Goal: Transaction & Acquisition: Purchase product/service

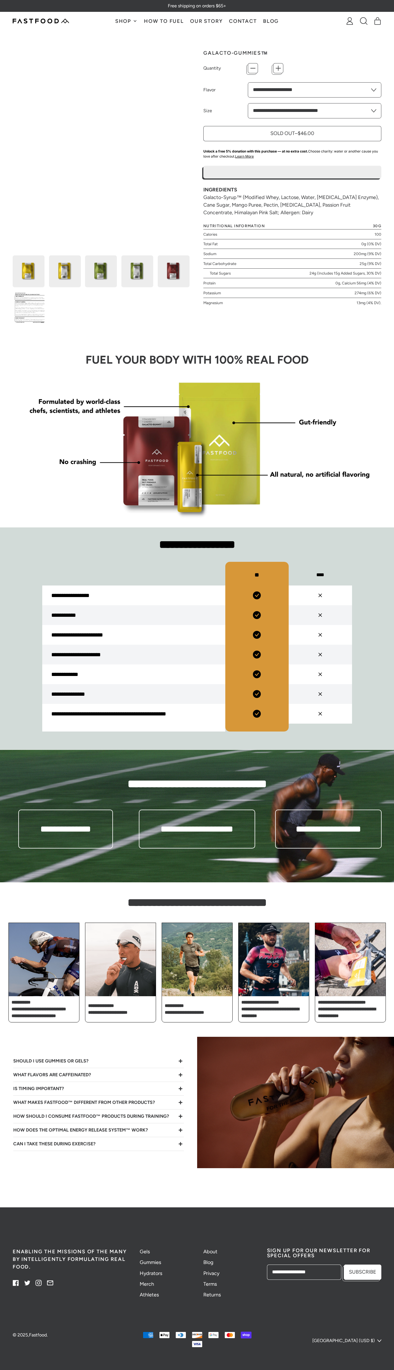
type input "*"
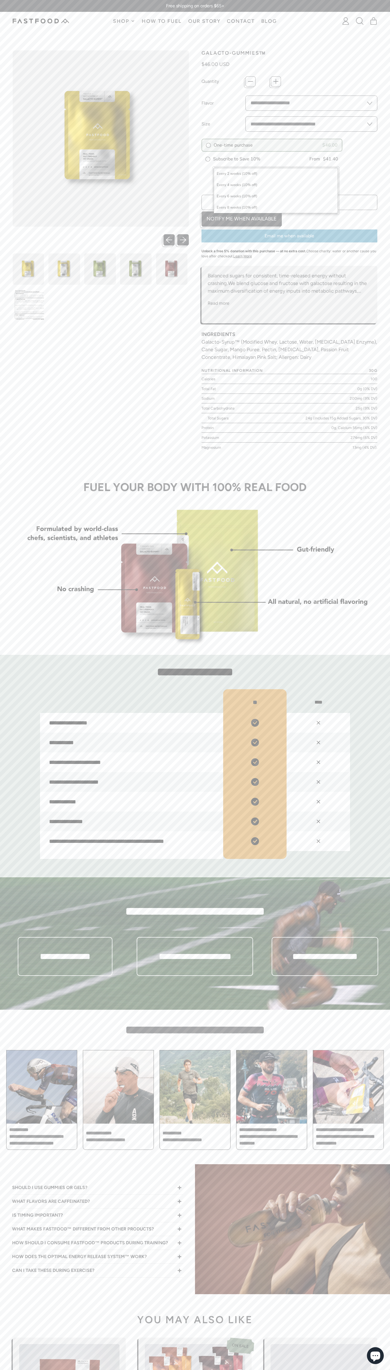
click at [272, 171] on div "Every 2 weeks (10% off) Every 4 weeks (10% off) Every 6 weeks (10% off) Every 8…" at bounding box center [276, 191] width 125 height 46
